Goal: Task Accomplishment & Management: Manage account settings

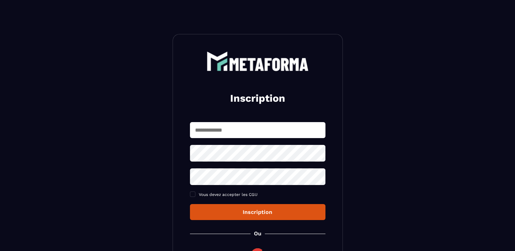
scroll to position [79, 0]
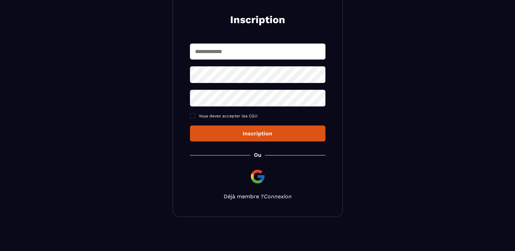
click at [272, 197] on link "Connexion" at bounding box center [278, 196] width 28 height 6
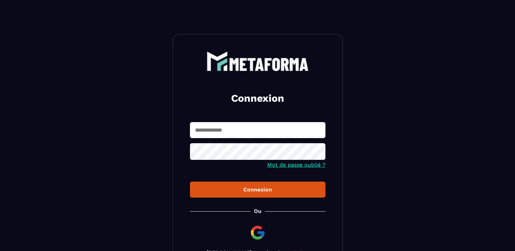
click at [250, 129] on input "text" at bounding box center [257, 130] width 135 height 16
type input "**********"
click at [190, 182] on button "Connexion" at bounding box center [257, 190] width 135 height 16
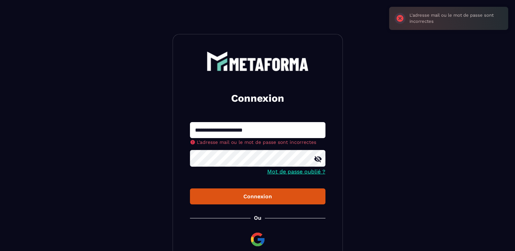
click at [318, 159] on div at bounding box center [257, 159] width 135 height 18
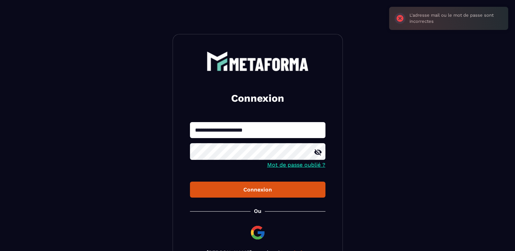
click at [317, 155] on icon at bounding box center [317, 152] width 7 height 6
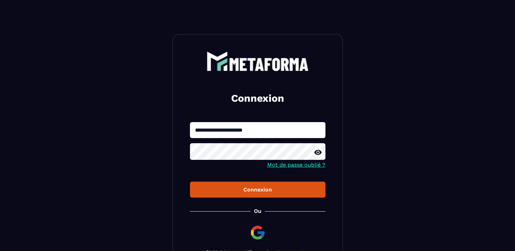
click at [256, 189] on div "Connexion" at bounding box center [257, 190] width 125 height 6
click at [317, 154] on icon at bounding box center [318, 152] width 8 height 8
click at [251, 192] on div "Connexion" at bounding box center [257, 190] width 125 height 6
